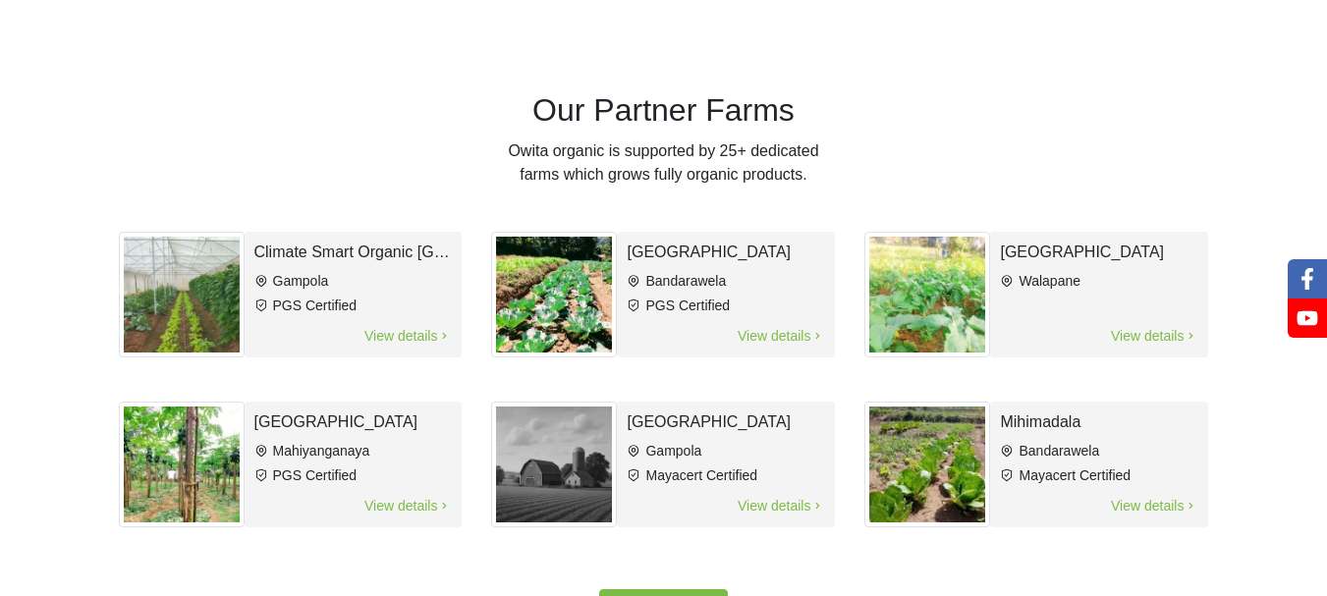
scroll to position [979, 0]
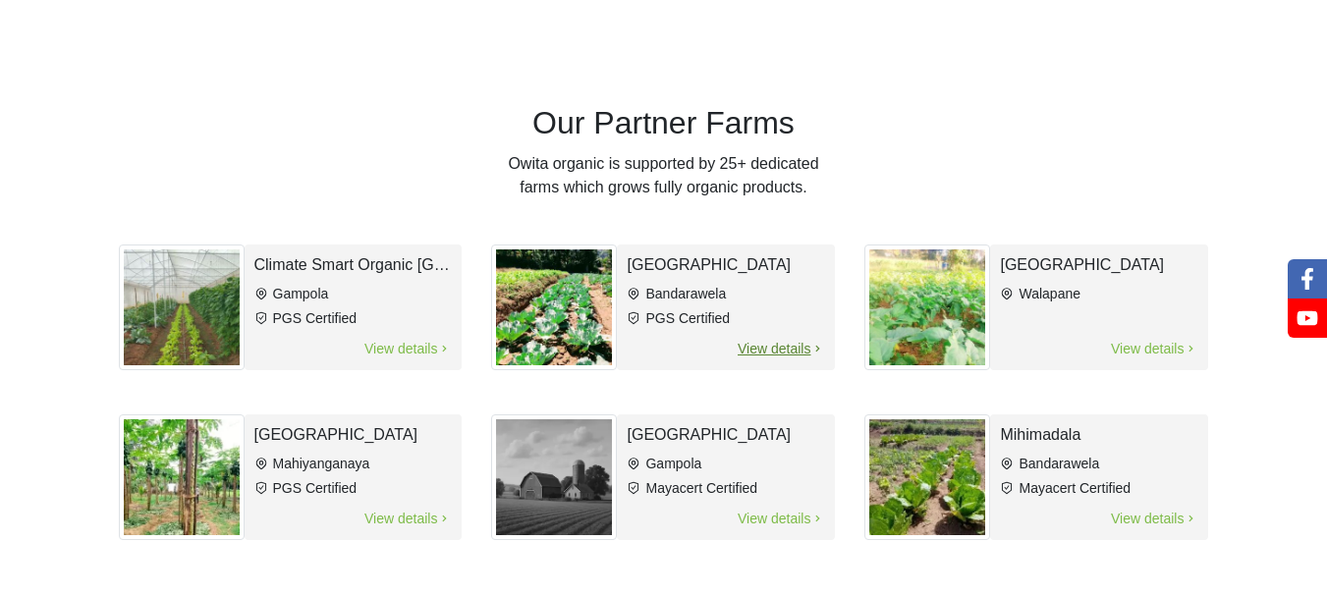
click at [753, 355] on span "View details" at bounding box center [781, 349] width 88 height 23
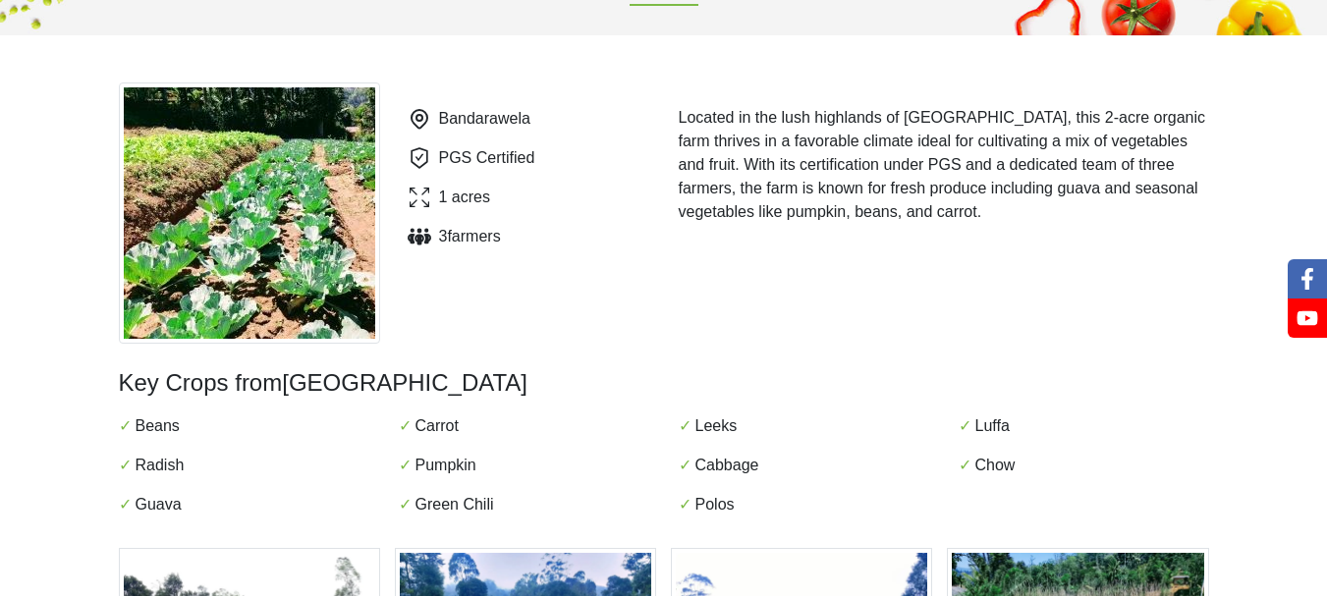
scroll to position [155, 0]
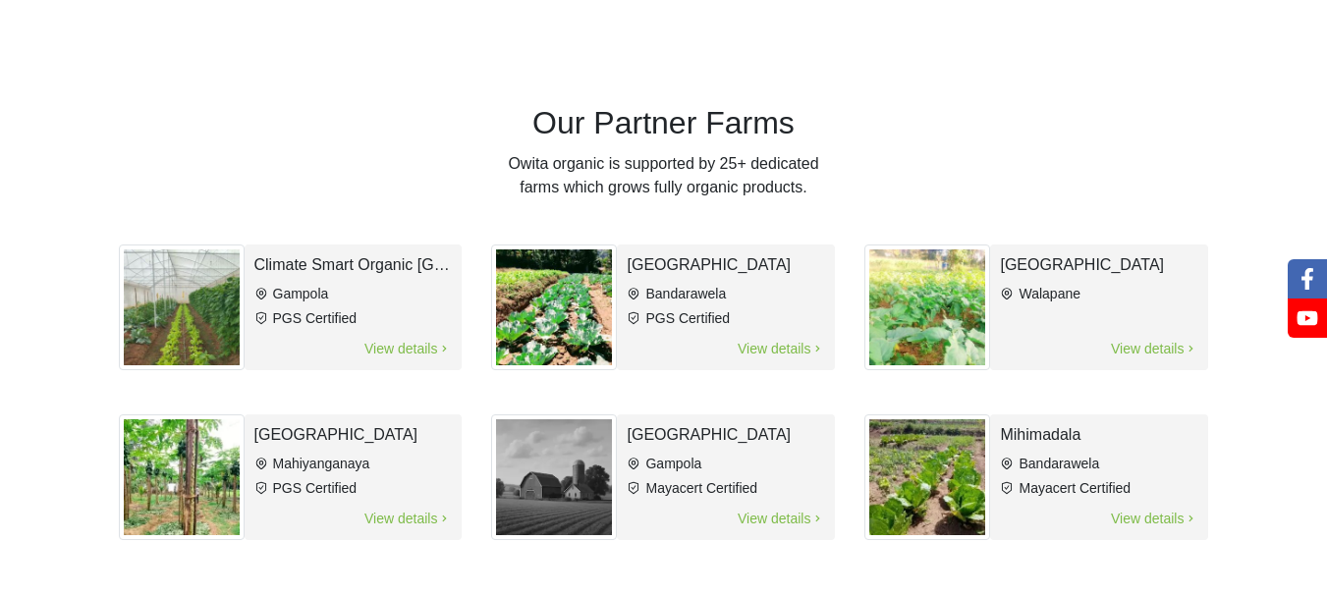
scroll to position [1082, 0]
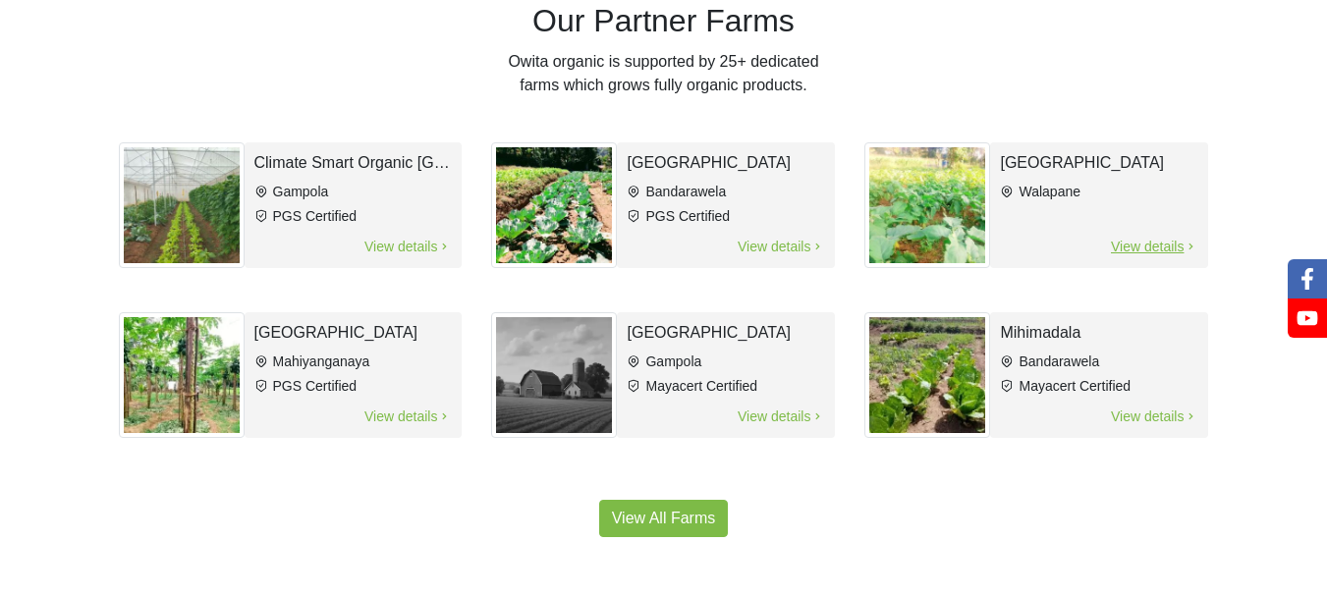
click at [1033, 194] on li "Walapane" at bounding box center [1099, 192] width 198 height 21
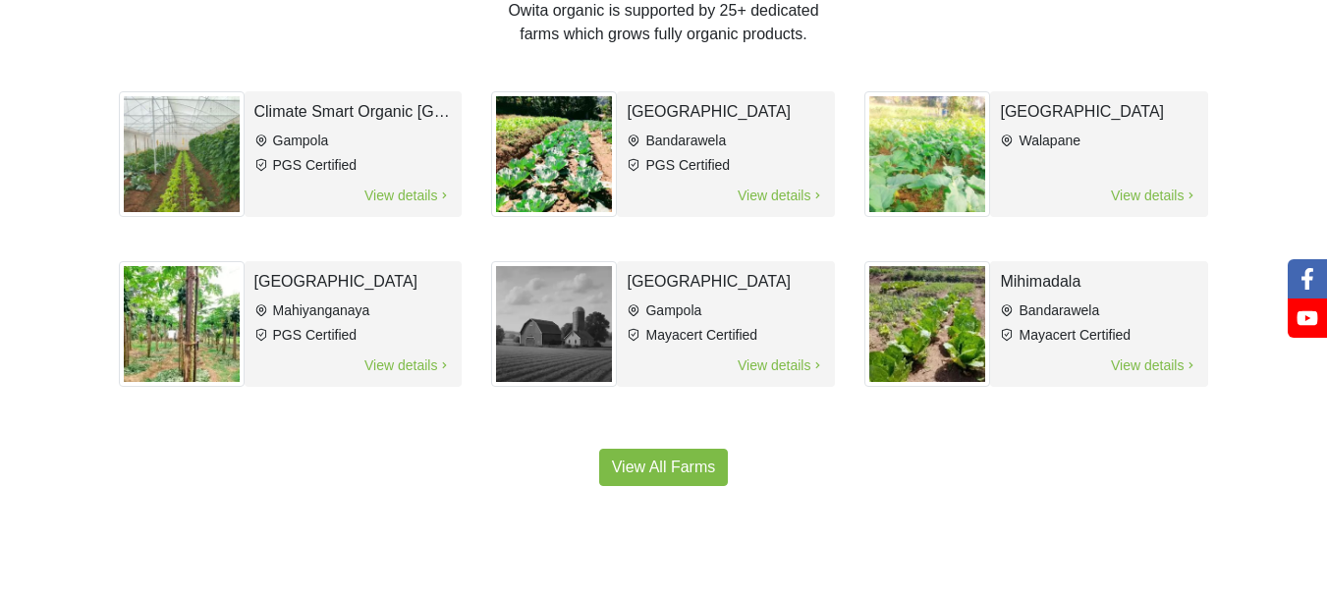
scroll to position [1193, 0]
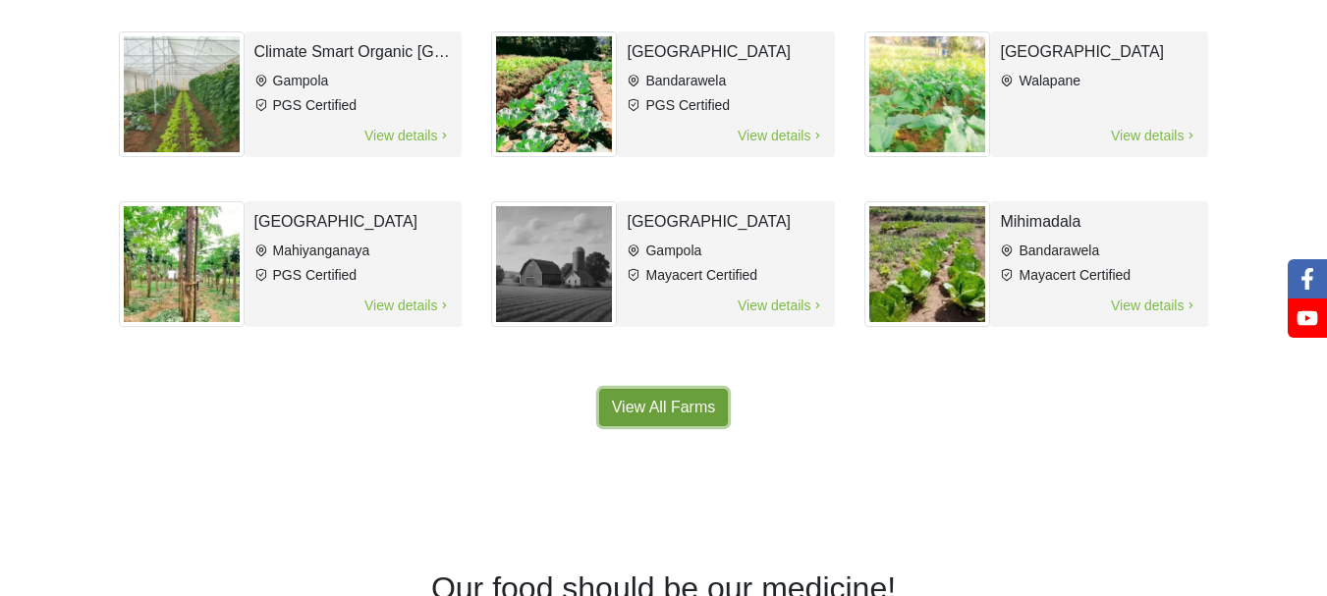
click at [643, 409] on link "View All Farms" at bounding box center [664, 407] width 130 height 37
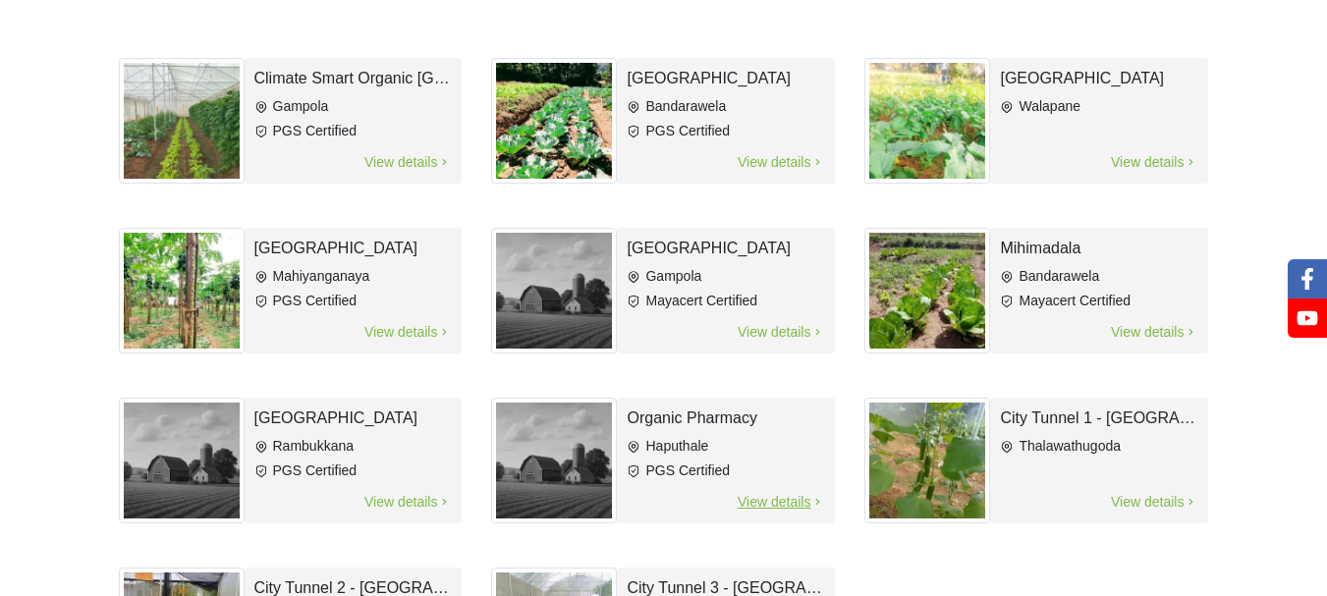
scroll to position [231, 0]
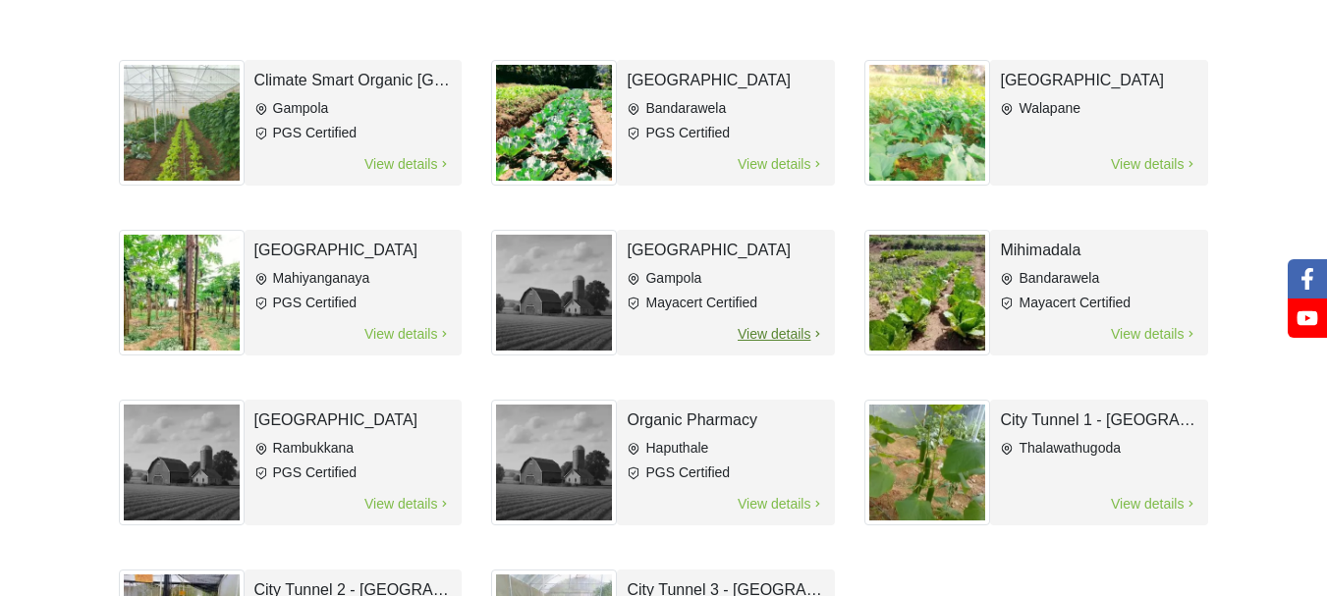
click at [755, 340] on span "View details" at bounding box center [781, 334] width 88 height 23
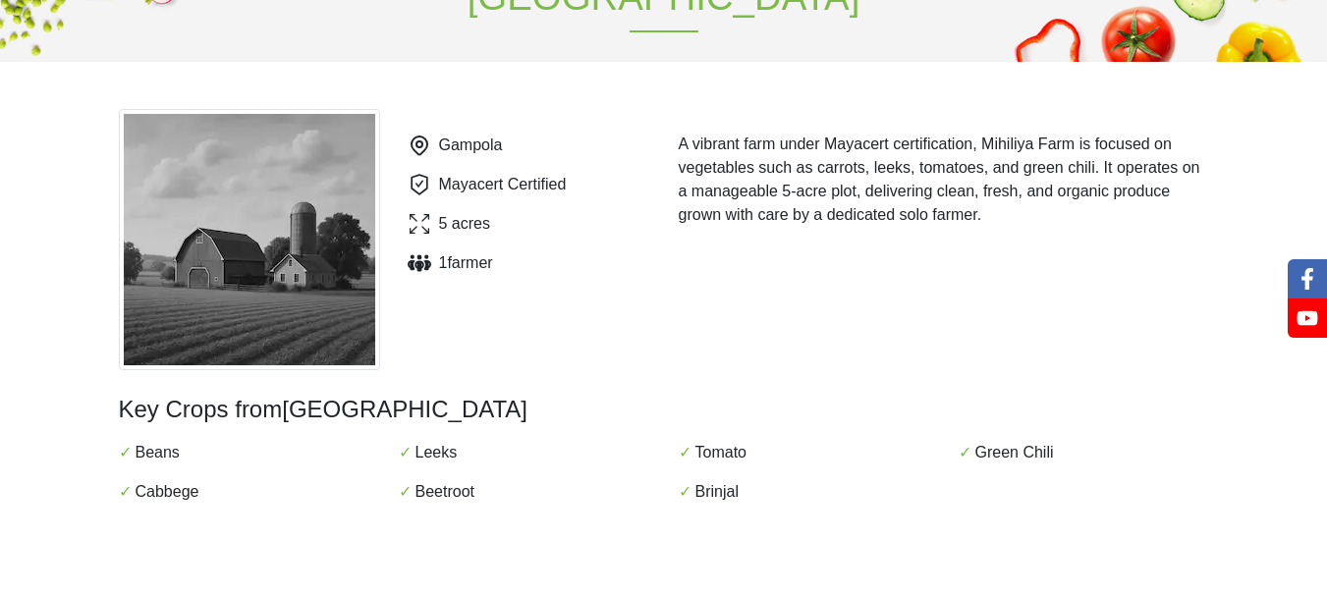
scroll to position [151, 0]
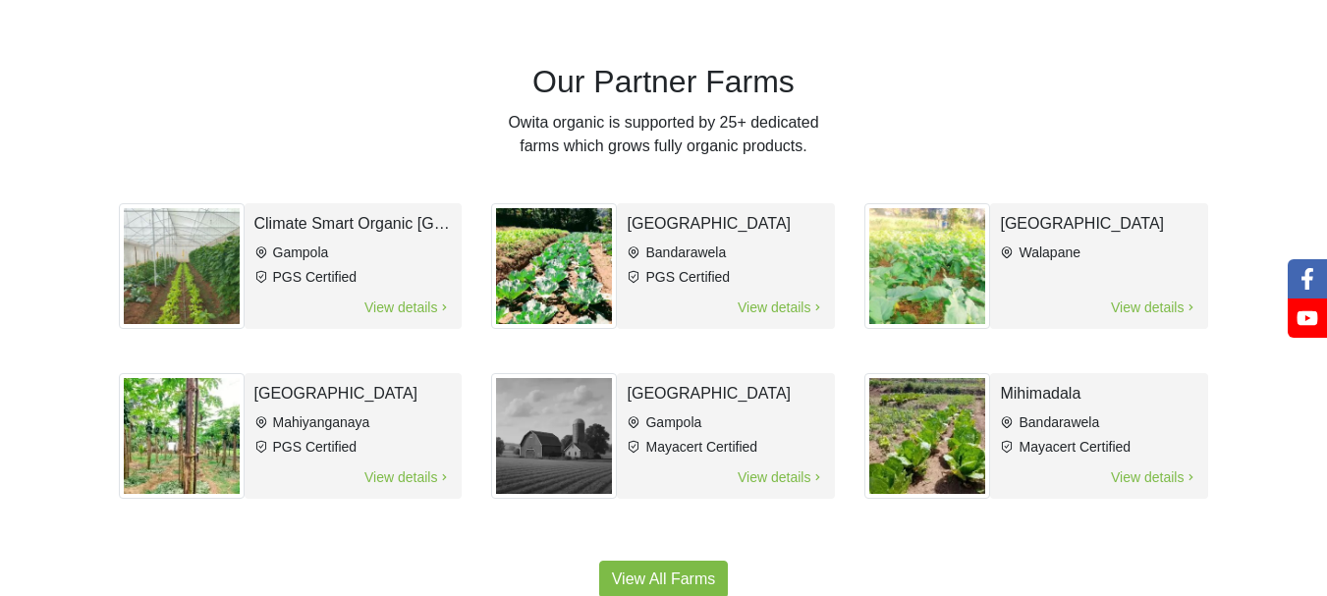
scroll to position [1020, 0]
